Goal: Task Accomplishment & Management: Use online tool/utility

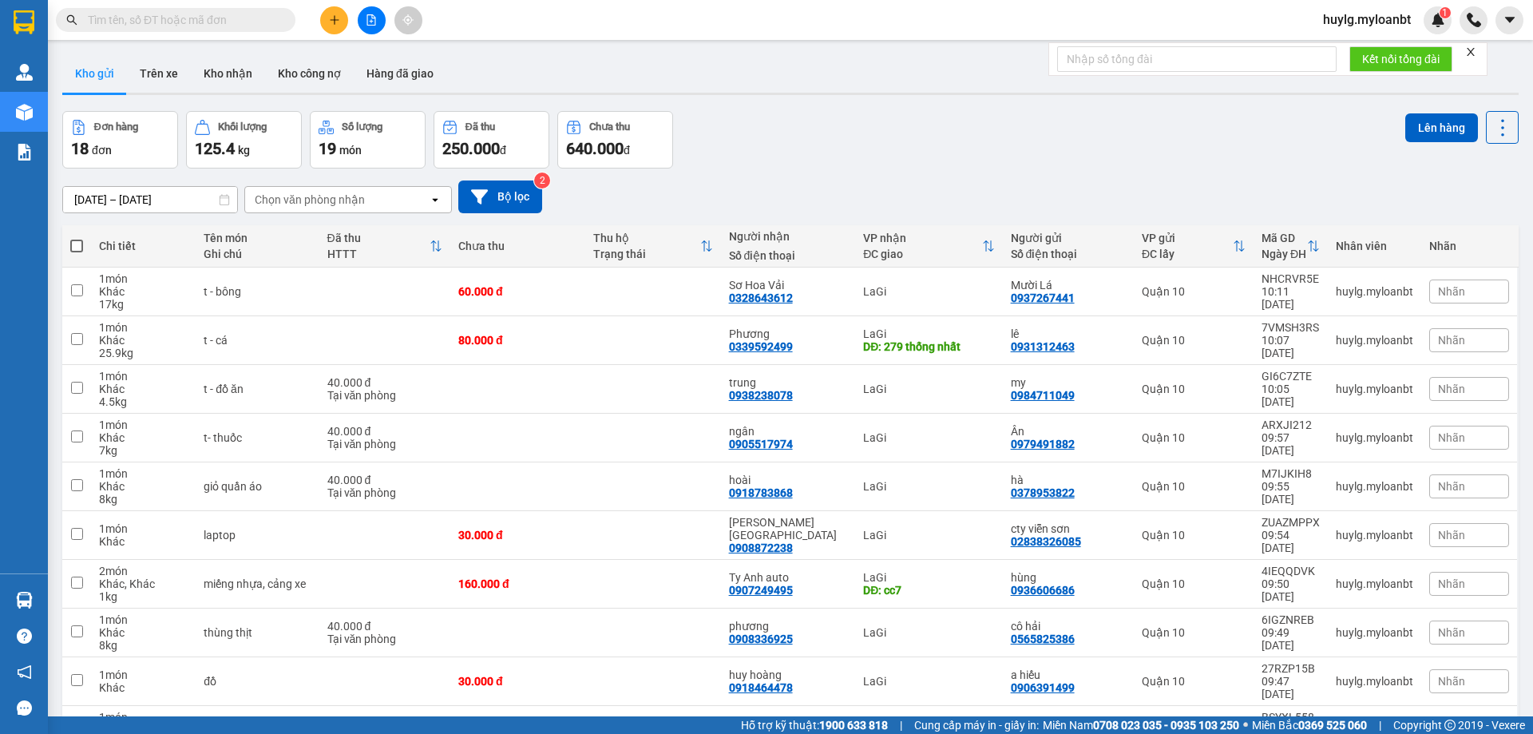
click at [743, 123] on div "Đơn hàng 18 đơn Khối lượng 125.4 kg Số lượng 19 món Đã thu 250.000 đ Chưa thu 6…" at bounding box center [790, 139] width 1456 height 57
click at [219, 76] on button "Kho nhận" at bounding box center [228, 73] width 74 height 38
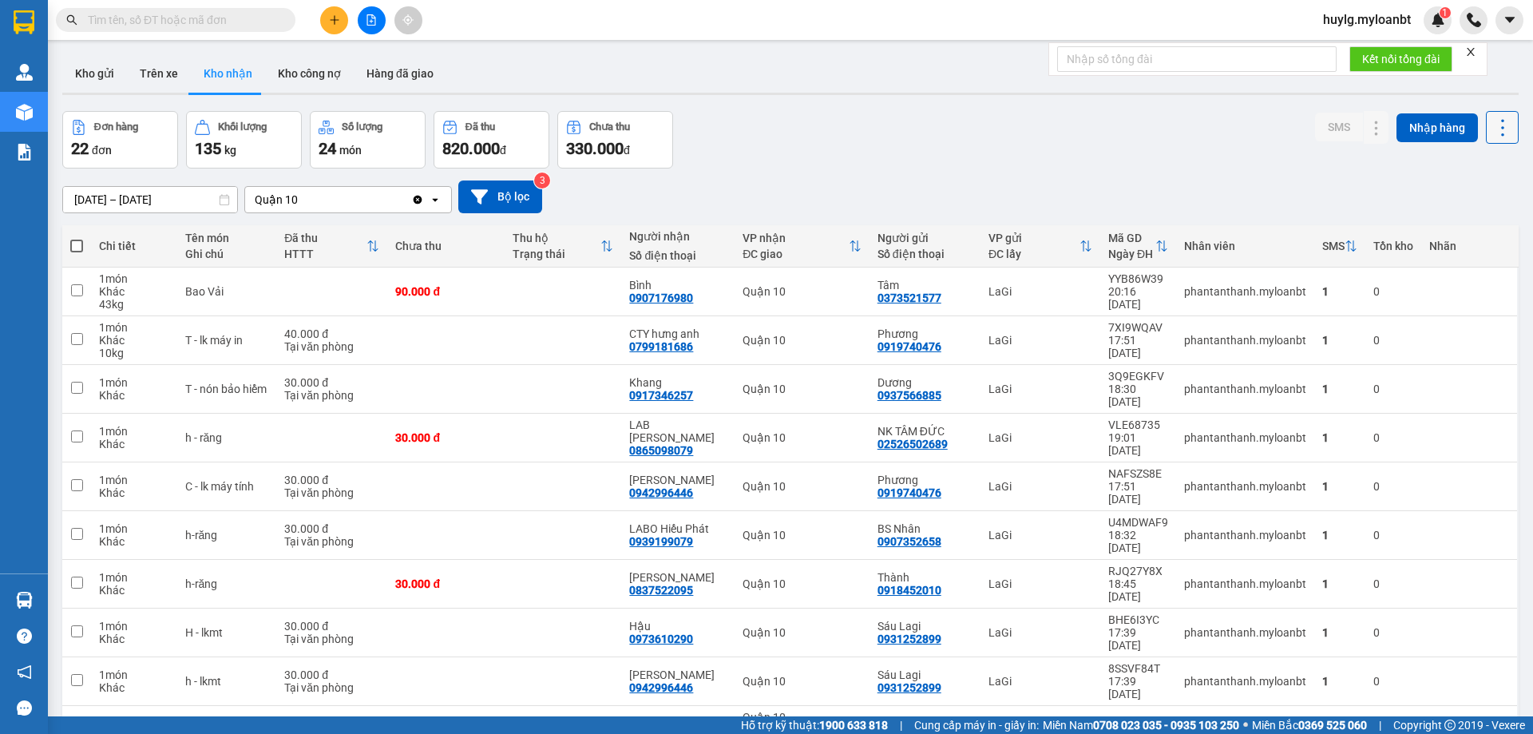
click at [1494, 125] on icon at bounding box center [1503, 128] width 22 height 22
click at [1450, 161] on li "Xuất excel" at bounding box center [1461, 171] width 120 height 29
